Goal: Find specific page/section: Find specific page/section

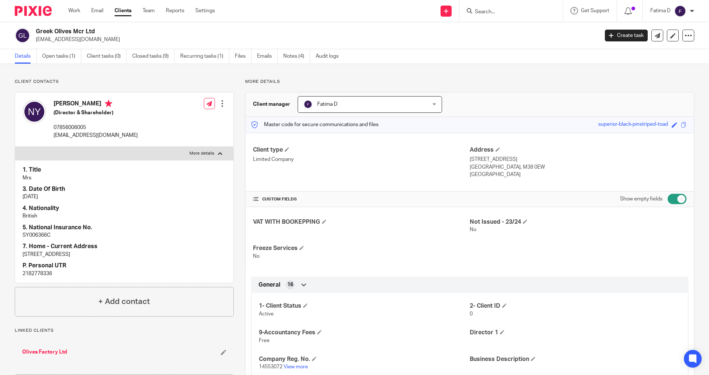
click at [484, 9] on input "Search" at bounding box center [507, 12] width 66 height 7
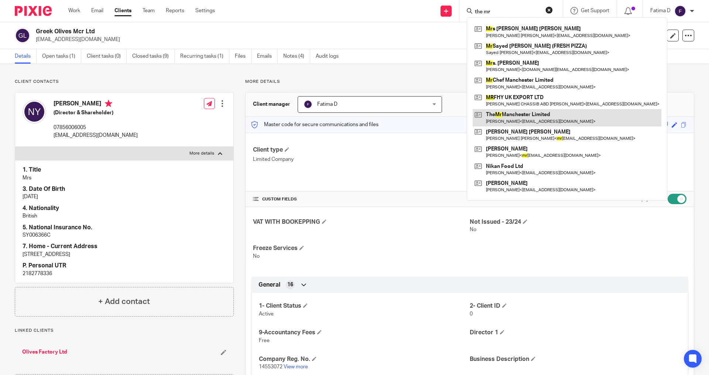
type input "the mr"
click at [512, 113] on link at bounding box center [567, 117] width 189 height 17
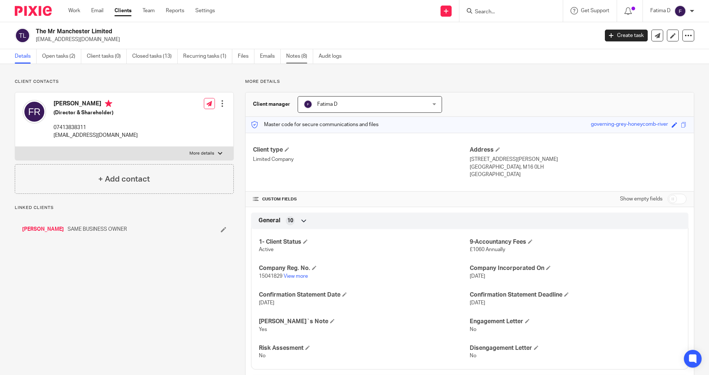
click at [293, 53] on link "Notes (8)" at bounding box center [299, 56] width 27 height 14
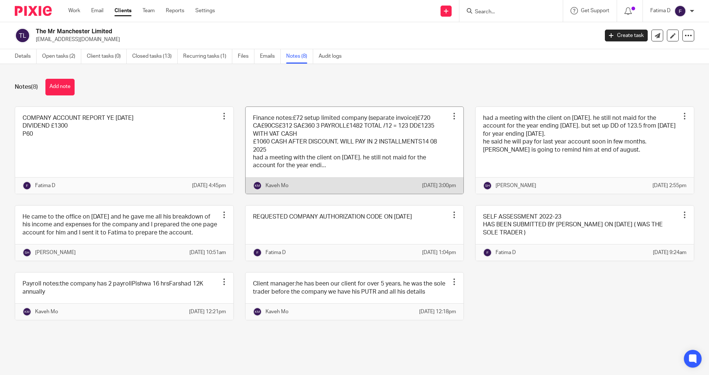
click at [303, 167] on link at bounding box center [355, 150] width 218 height 87
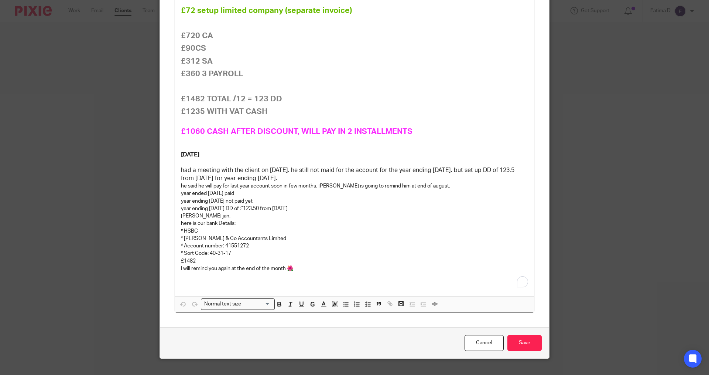
scroll to position [111, 0]
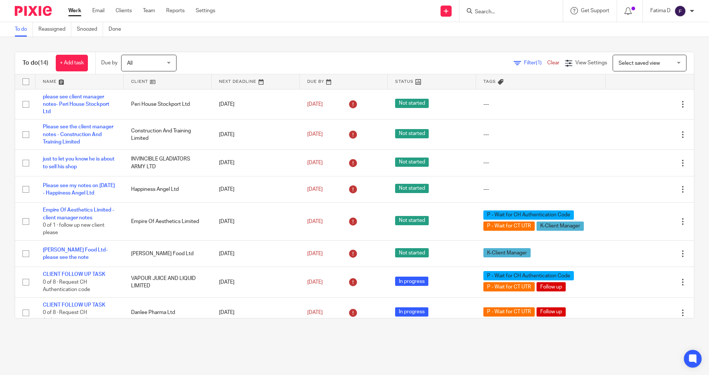
click at [482, 8] on form at bounding box center [513, 10] width 79 height 9
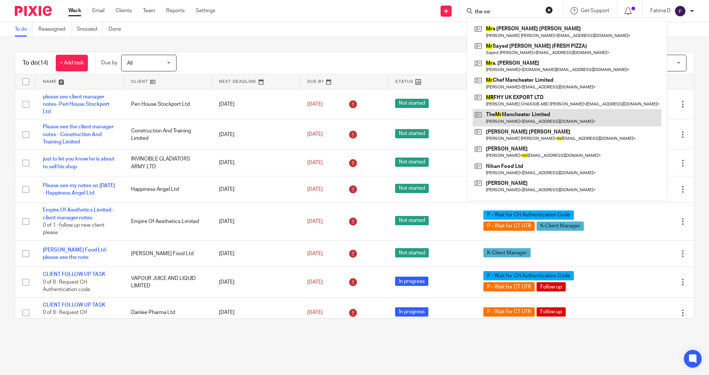
type input "the mr"
click at [510, 112] on link at bounding box center [567, 117] width 189 height 17
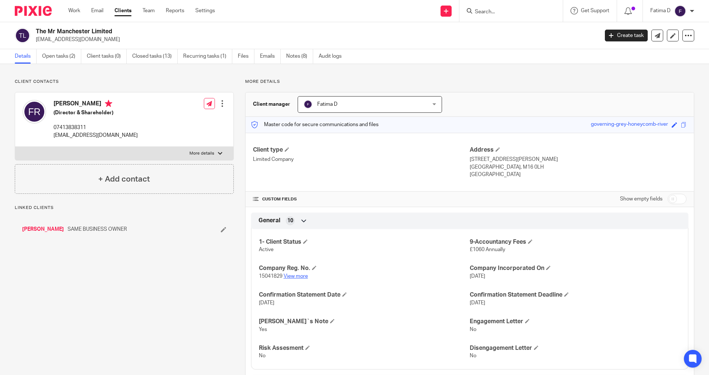
click at [294, 276] on link "View more" at bounding box center [296, 275] width 24 height 5
click at [478, 11] on input "Search" at bounding box center [507, 12] width 66 height 7
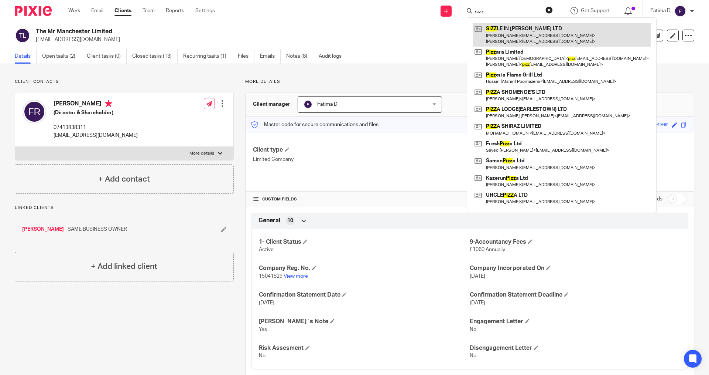
type input "sizz"
click at [521, 28] on link at bounding box center [562, 34] width 178 height 23
